Goal: Find contact information: Find contact information

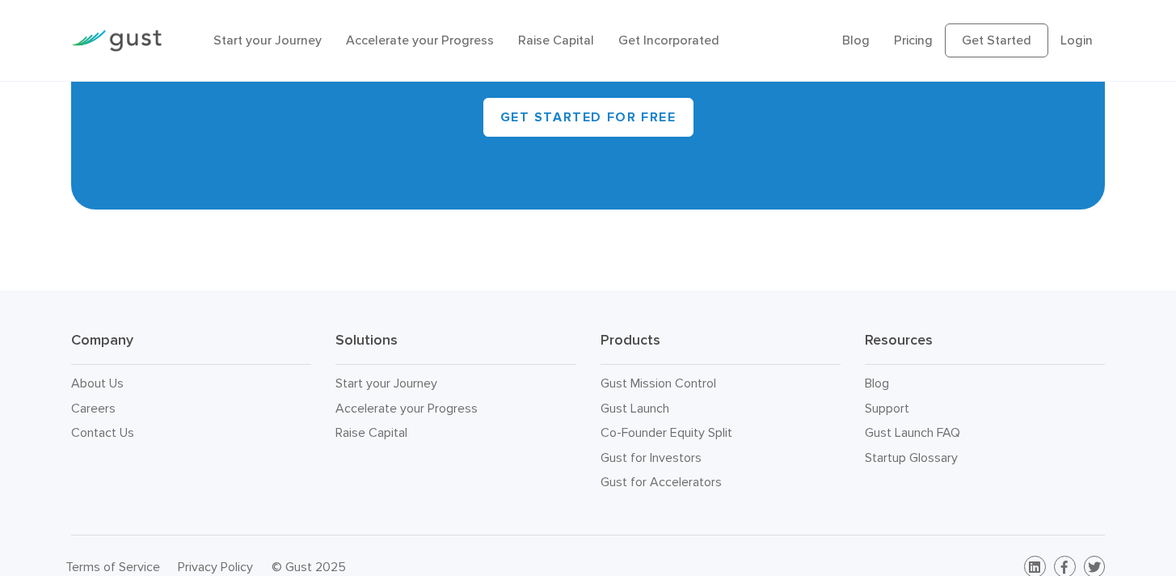
scroll to position [7077, 0]
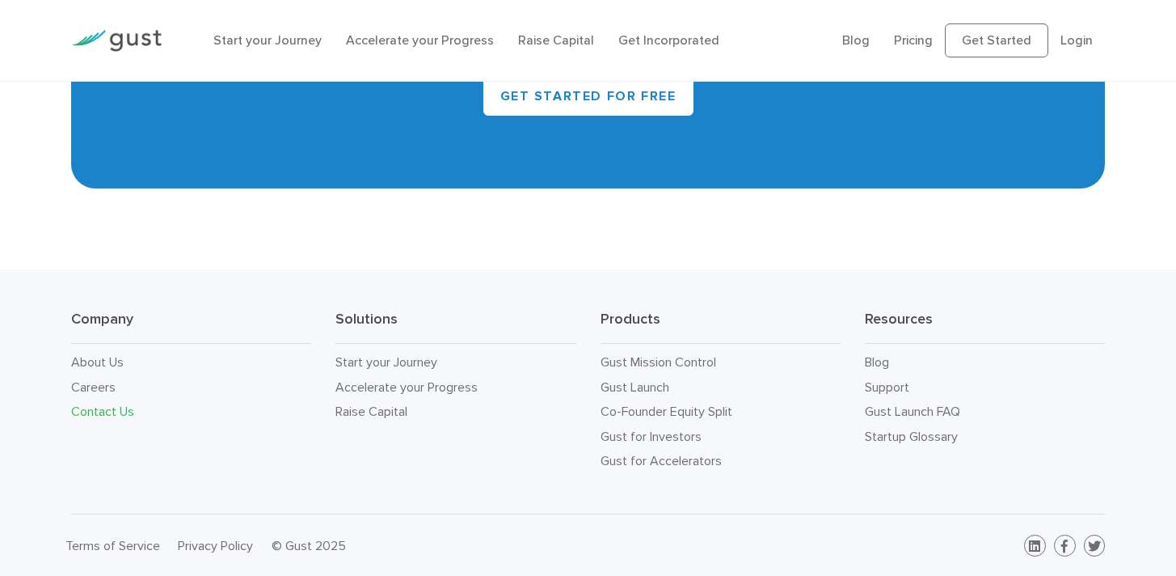
click at [91, 413] on link "Contact Us" at bounding box center [102, 410] width 63 height 15
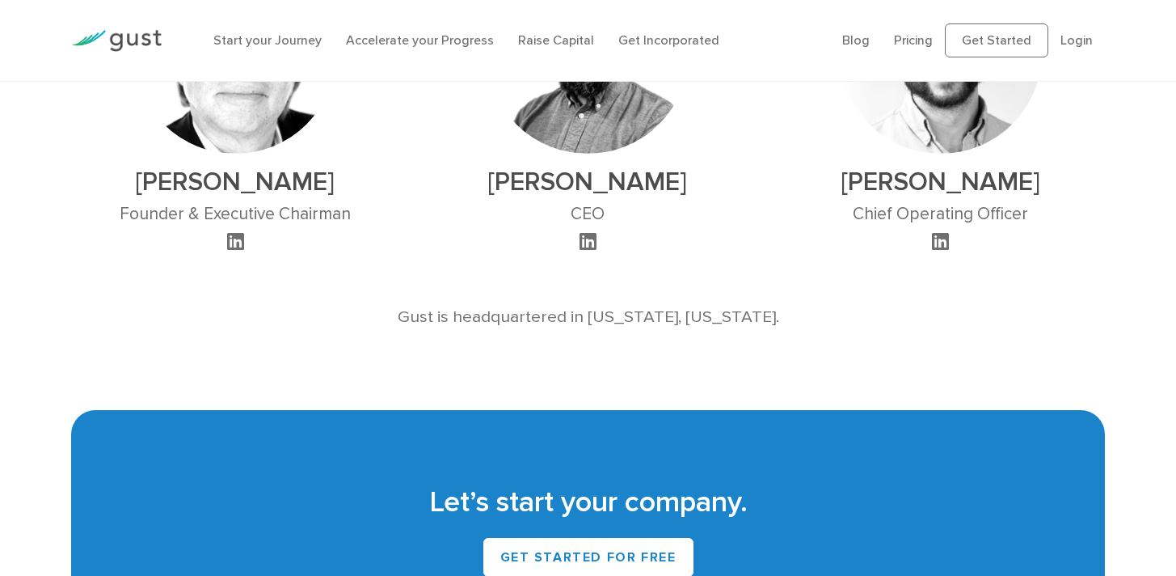
scroll to position [972, 0]
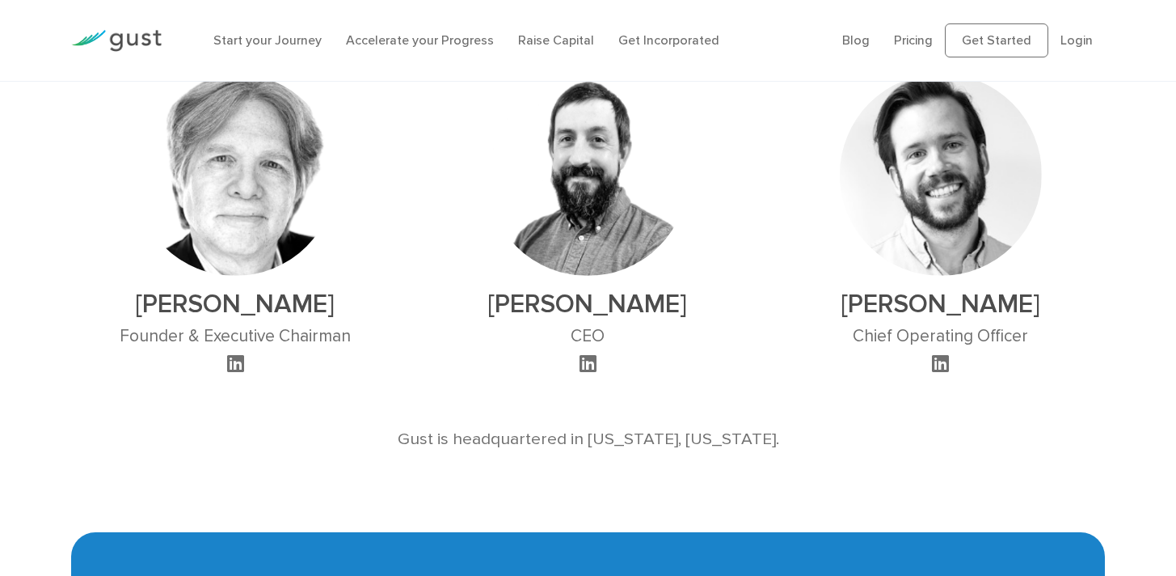
click at [947, 187] on img at bounding box center [941, 175] width 202 height 202
click at [923, 326] on h3 "Chief Operating Officer" at bounding box center [941, 336] width 202 height 20
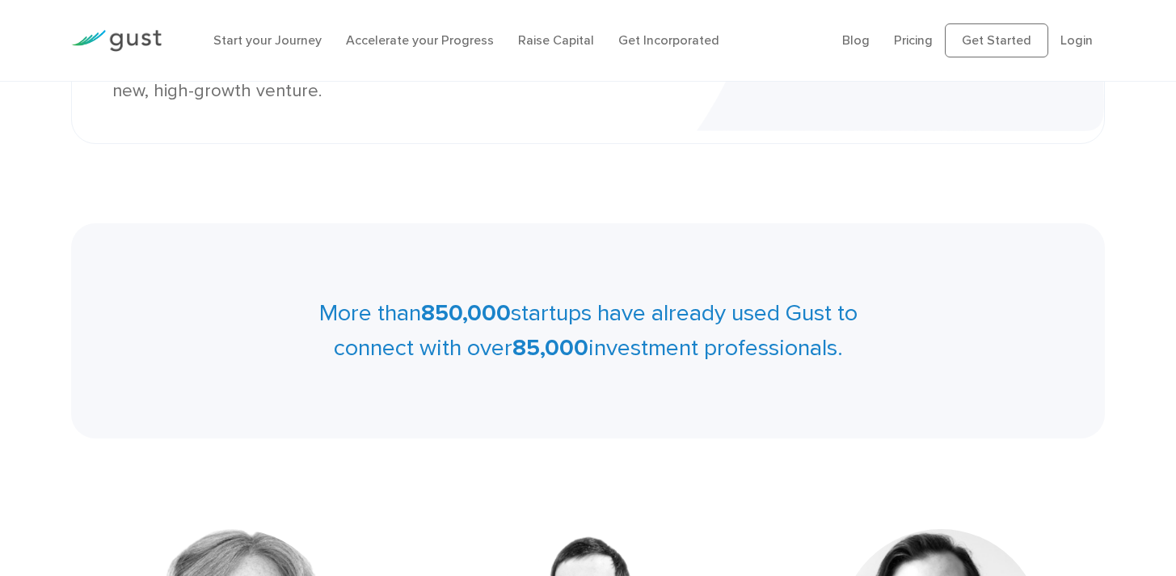
scroll to position [511, 0]
